Goal: Transaction & Acquisition: Purchase product/service

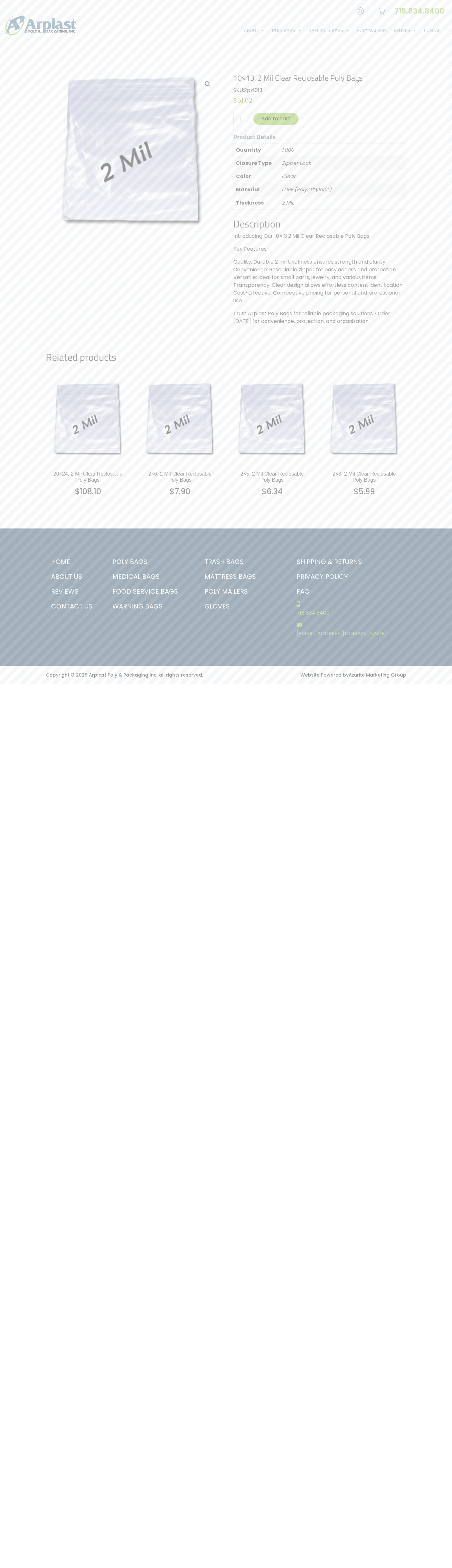
click at [73, 606] on link "Contact Us" at bounding box center [72, 606] width 53 height 15
click at [276, 119] on button "Add to cart" at bounding box center [276, 119] width 45 height 12
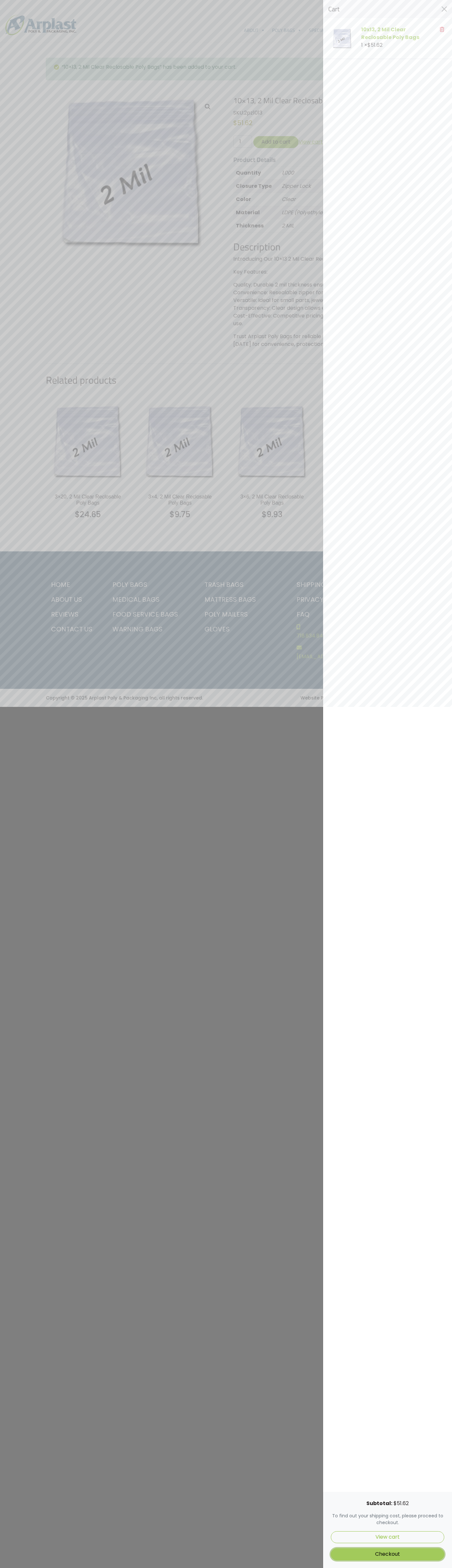
click at [387, 1554] on link "Checkout" at bounding box center [387, 1554] width 113 height 12
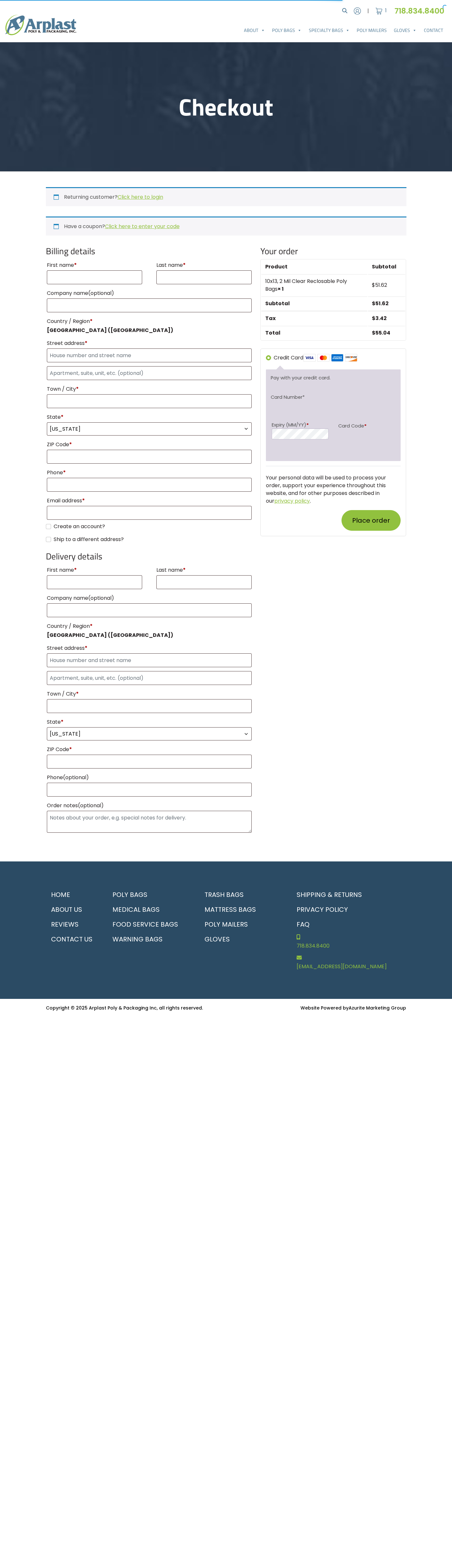
select select "NJ"
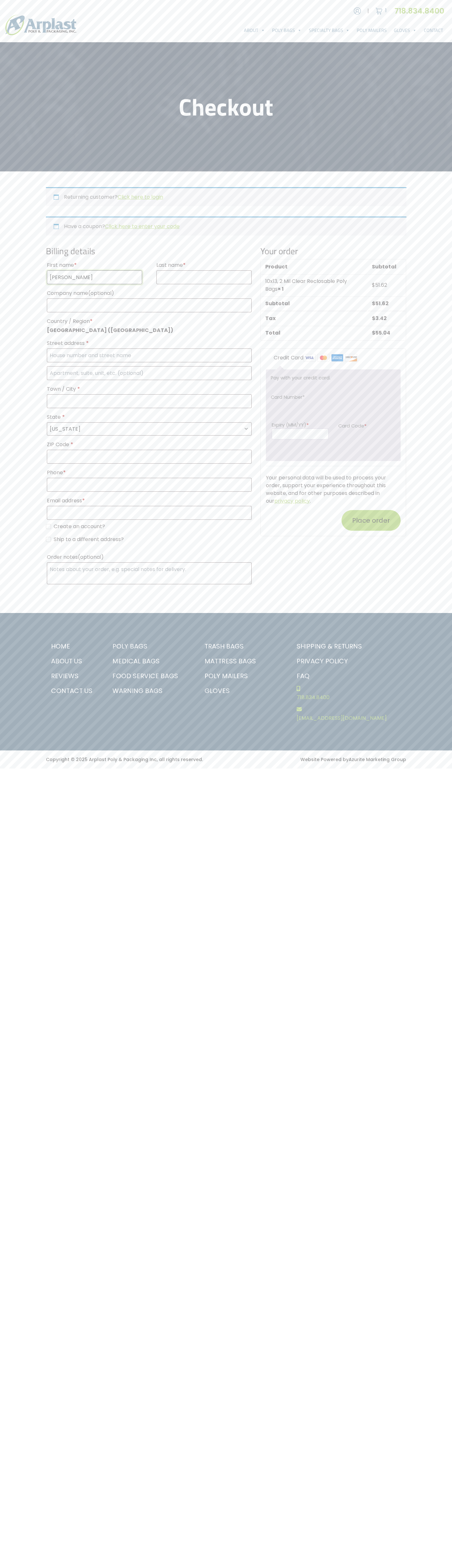
type input "John"
type input "Smith"
type input "John Smith"
type input "4581 Webb Street"
type input "First floor"
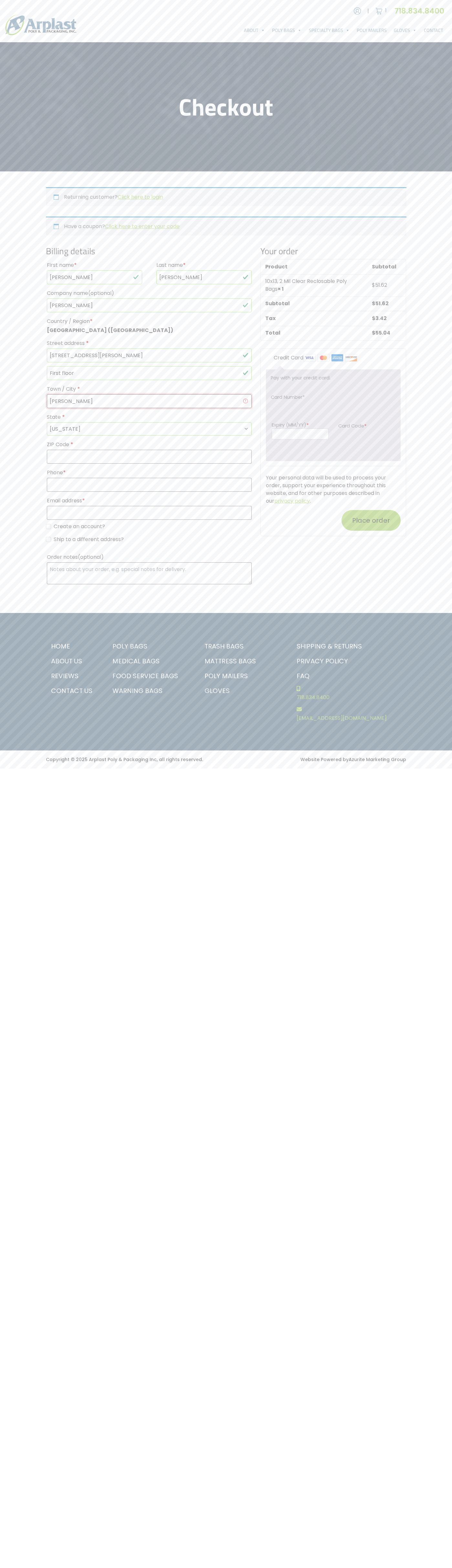
type input "pryor"
select select "OK"
type input "74361"
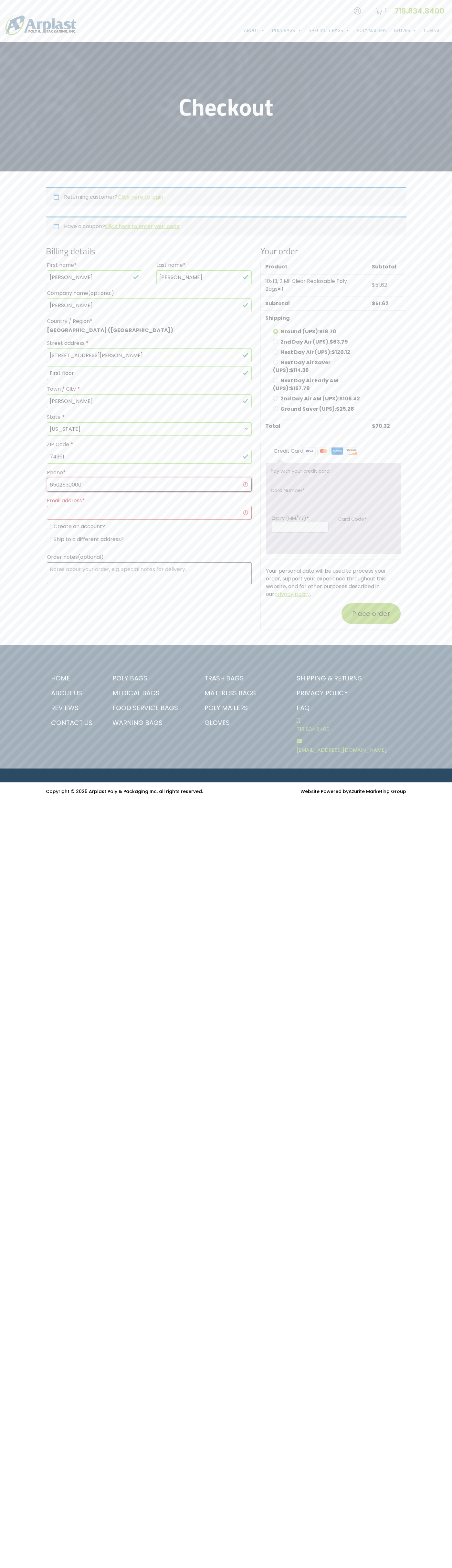
type input "6502530000"
type input "johnsmith001@storebotmail.joonix.net"
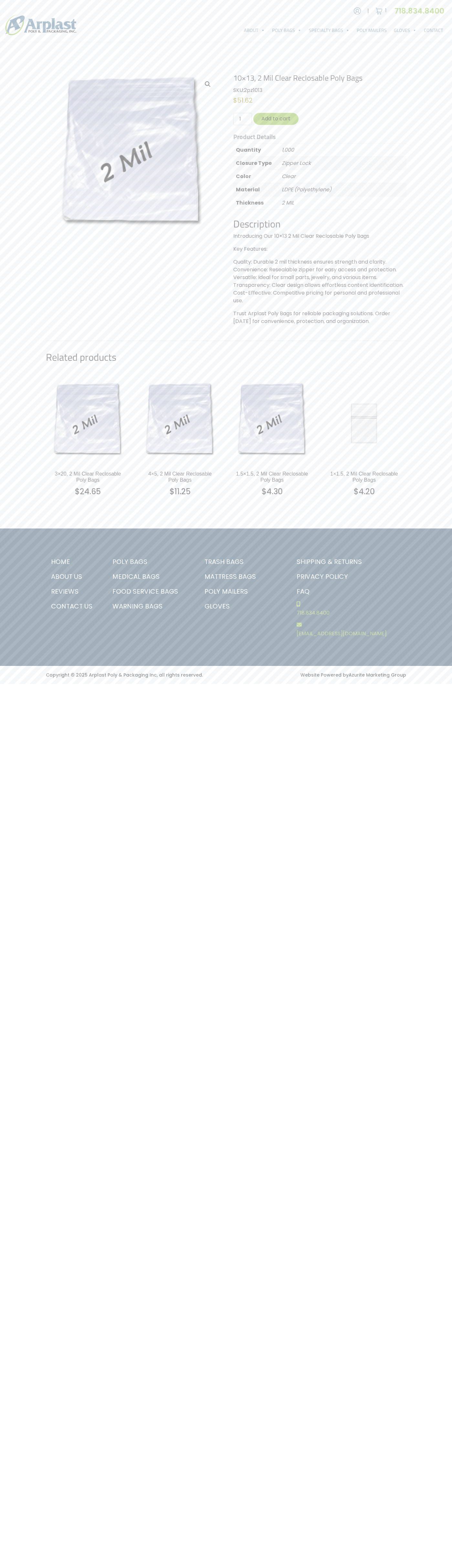
click at [378, 11] on img at bounding box center [378, 11] width 10 height 10
